Goal: Navigation & Orientation: Find specific page/section

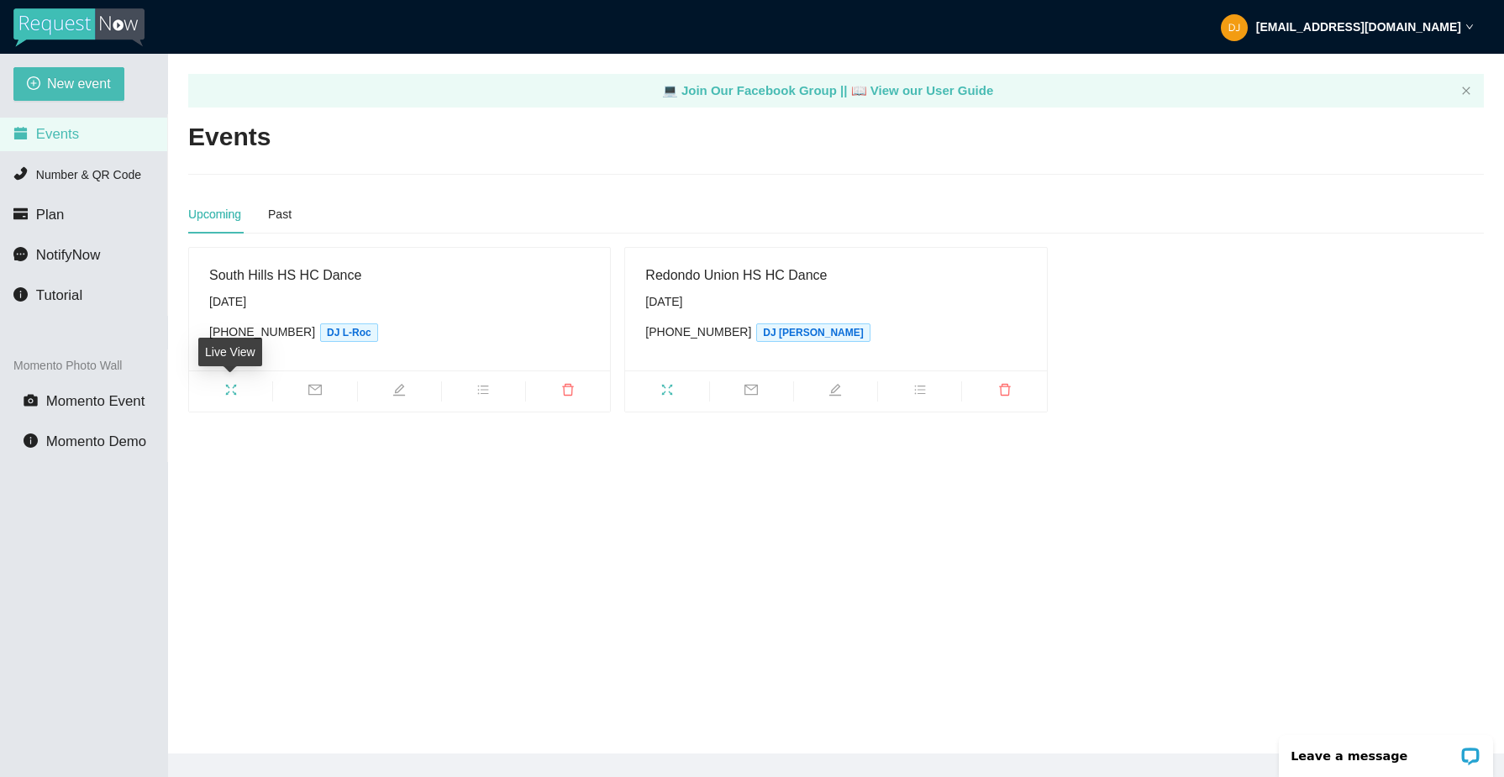
click at [238, 386] on span "fullscreen" at bounding box center [230, 392] width 83 height 18
